Goal: Information Seeking & Learning: Learn about a topic

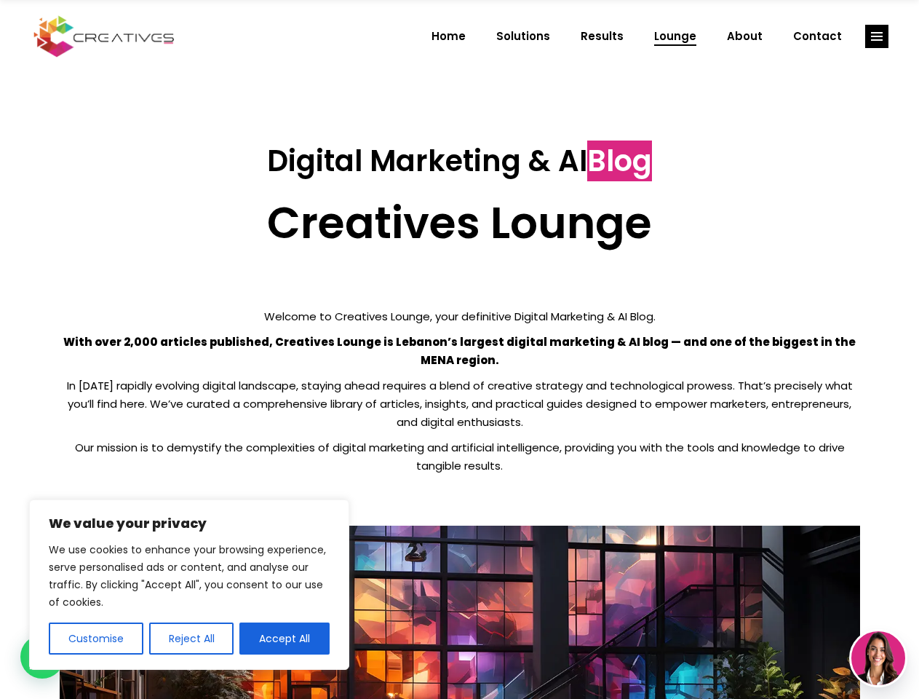
click at [459, 349] on p "With over 2,000 articles published, Creatives Lounge is Lebanon’s largest digit…" at bounding box center [460, 351] width 801 height 36
click at [95, 638] on button "Customise" at bounding box center [96, 638] width 95 height 32
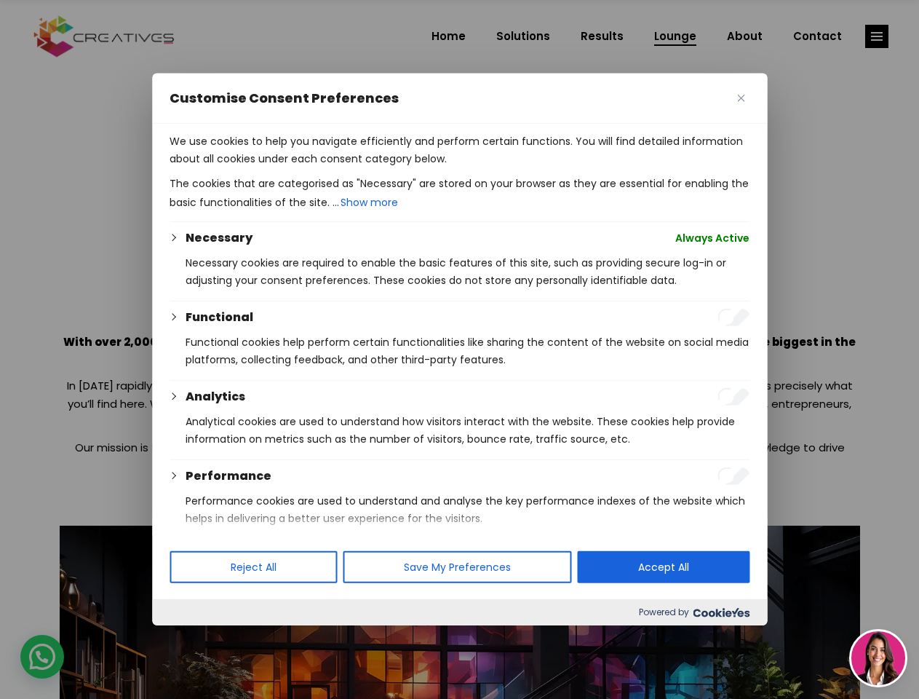
click at [191, 638] on div at bounding box center [459, 349] width 919 height 699
click at [285, 167] on p "We use cookies to help you navigate efficiently and perform certain functions. …" at bounding box center [460, 149] width 580 height 35
click at [877, 36] on div at bounding box center [459, 349] width 919 height 699
click at [879, 658] on img at bounding box center [879, 658] width 54 height 54
